Goal: Information Seeking & Learning: Learn about a topic

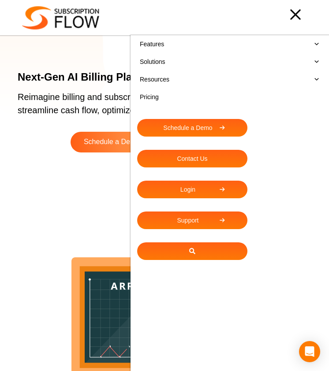
click at [161, 94] on link "Pricing" at bounding box center [229, 97] width 185 height 18
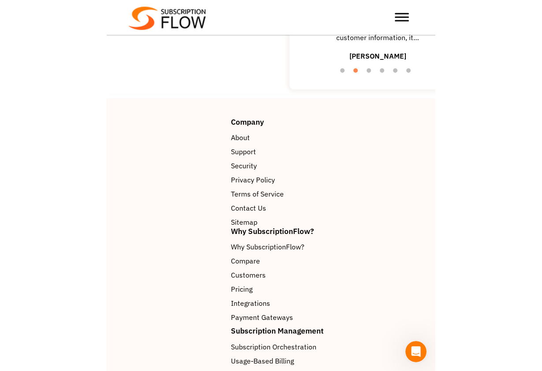
scroll to position [1407, 0]
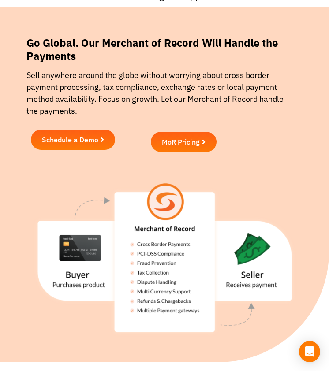
scroll to position [62, 0]
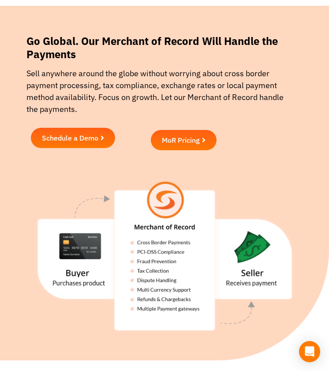
click at [200, 139] on span "MoR Pricing" at bounding box center [184, 140] width 44 height 7
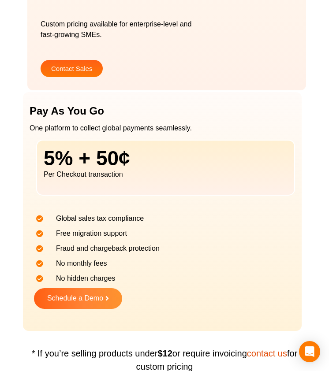
scroll to position [301, 0]
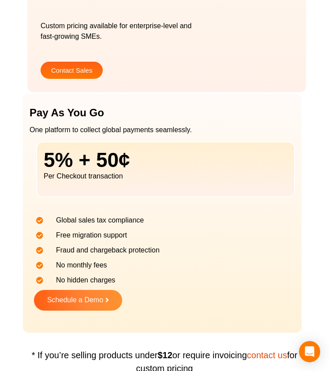
click at [164, 113] on h2 "Pay As You Go" at bounding box center [166, 112] width 272 height 11
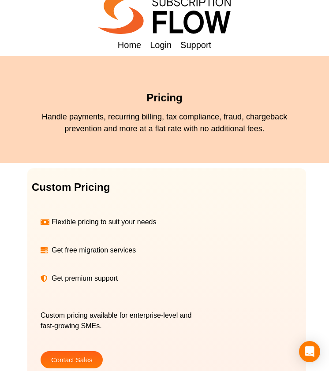
scroll to position [0, 0]
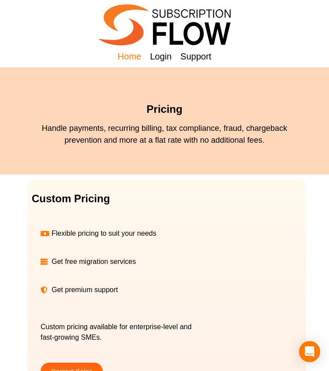
click at [130, 54] on span "Home" at bounding box center [129, 56] width 23 height 13
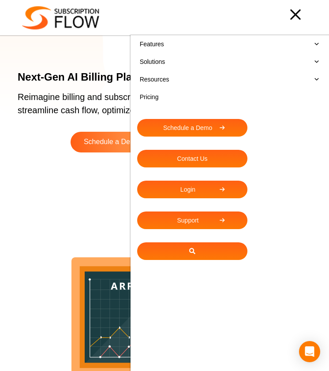
click at [266, 63] on link "Solutions" at bounding box center [229, 62] width 185 height 18
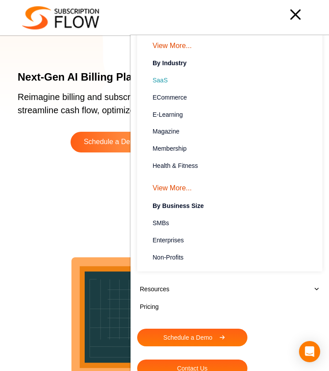
scroll to position [252, 0]
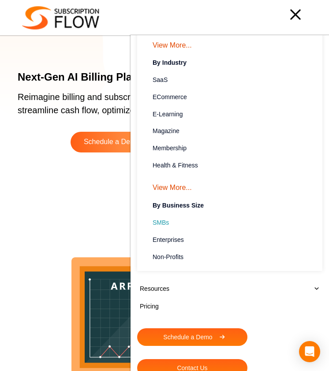
click at [201, 226] on link "SMBs To cater to the subscription requirements of growing businesses" at bounding box center [233, 222] width 163 height 11
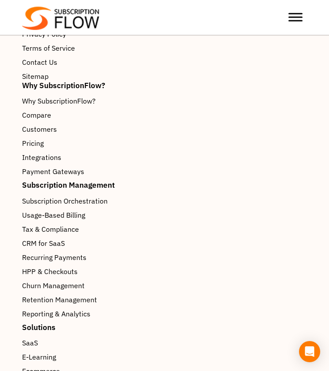
scroll to position [2361, 0]
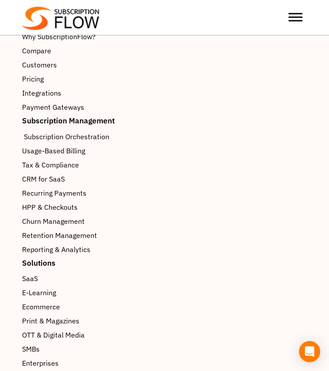
click at [92, 131] on span "Subscription Orchestration" at bounding box center [66, 136] width 85 height 11
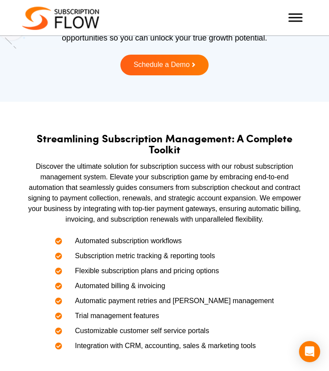
scroll to position [80, 0]
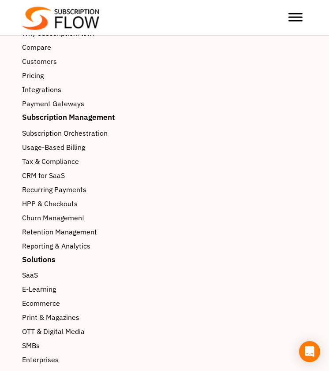
scroll to position [2369, 0]
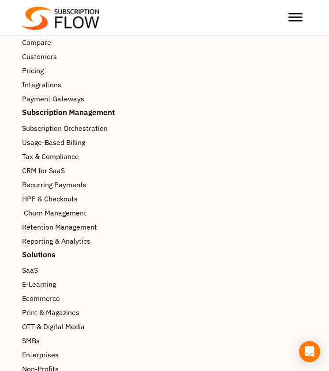
click at [43, 212] on span "Churn Management" at bounding box center [55, 212] width 63 height 11
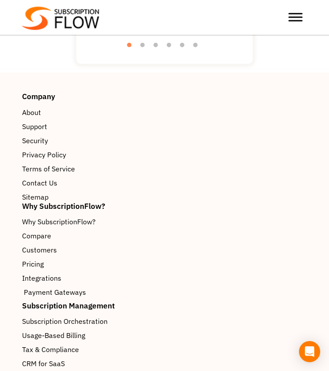
scroll to position [2392, 0]
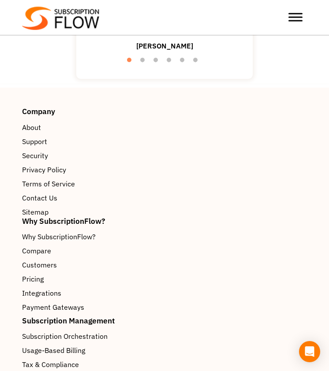
click at [298, 18] on span "Toggle Menu" at bounding box center [295, 17] width 14 height 8
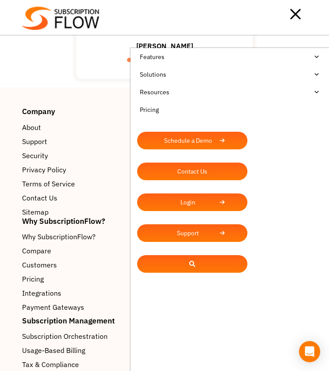
click at [282, 89] on link "Resources" at bounding box center [229, 92] width 185 height 18
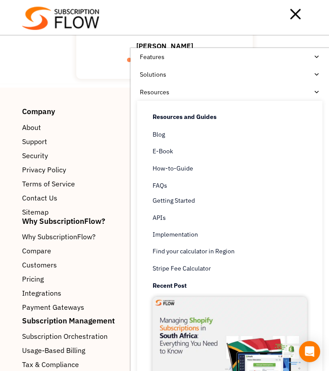
click at [264, 76] on link "Solutions" at bounding box center [229, 75] width 185 height 18
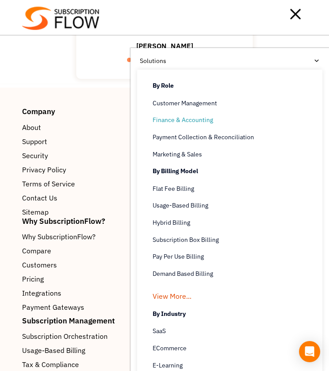
scroll to position [0, 0]
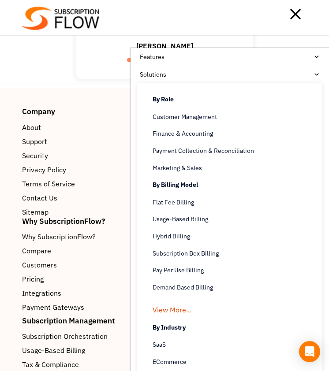
click at [172, 60] on link "Features" at bounding box center [229, 57] width 185 height 18
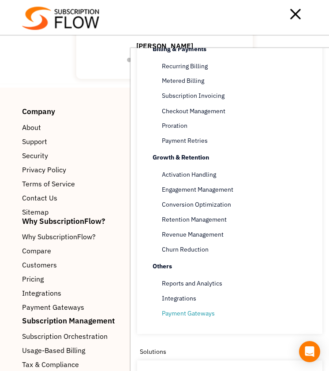
scroll to position [103, 0]
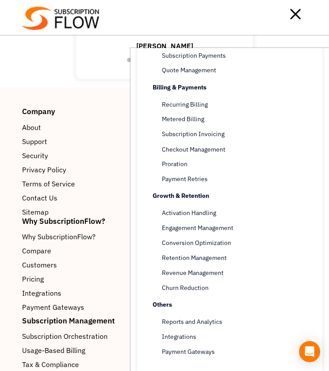
click at [99, 22] on div at bounding box center [202, 14] width 207 height 18
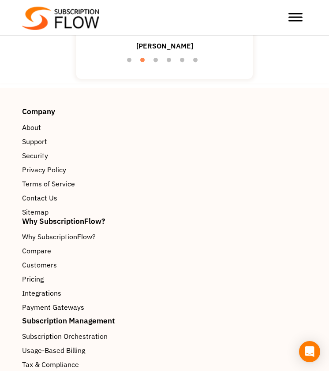
click at [83, 30] on img at bounding box center [60, 18] width 77 height 23
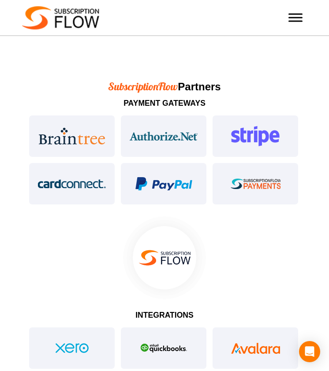
scroll to position [2881, 0]
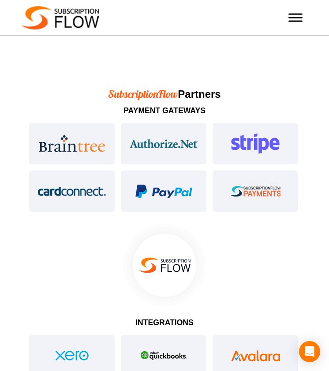
click at [242, 150] on div at bounding box center [164, 169] width 293 height 95
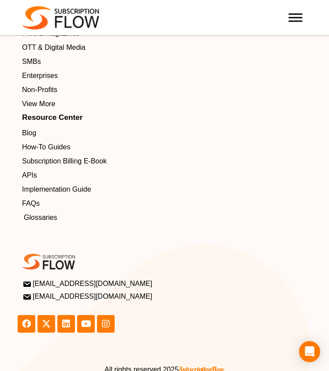
scroll to position [4472, 0]
